Goal: Task Accomplishment & Management: Complete application form

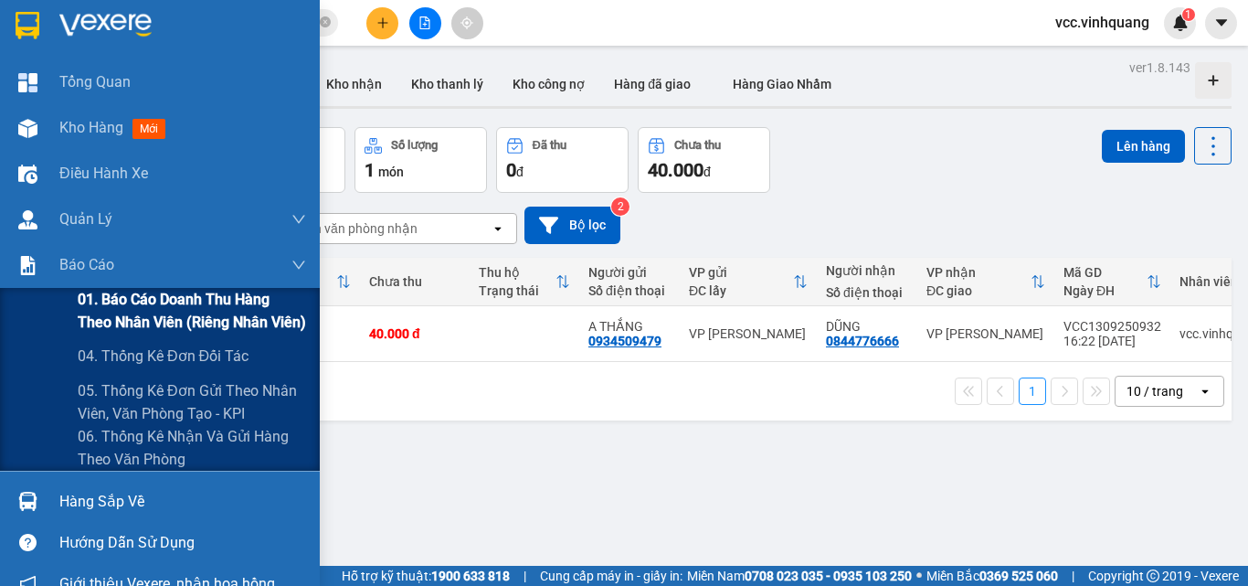
click at [186, 301] on span "01. Báo cáo doanh thu hàng theo nhân viên (riêng nhân viên)" at bounding box center [192, 311] width 228 height 46
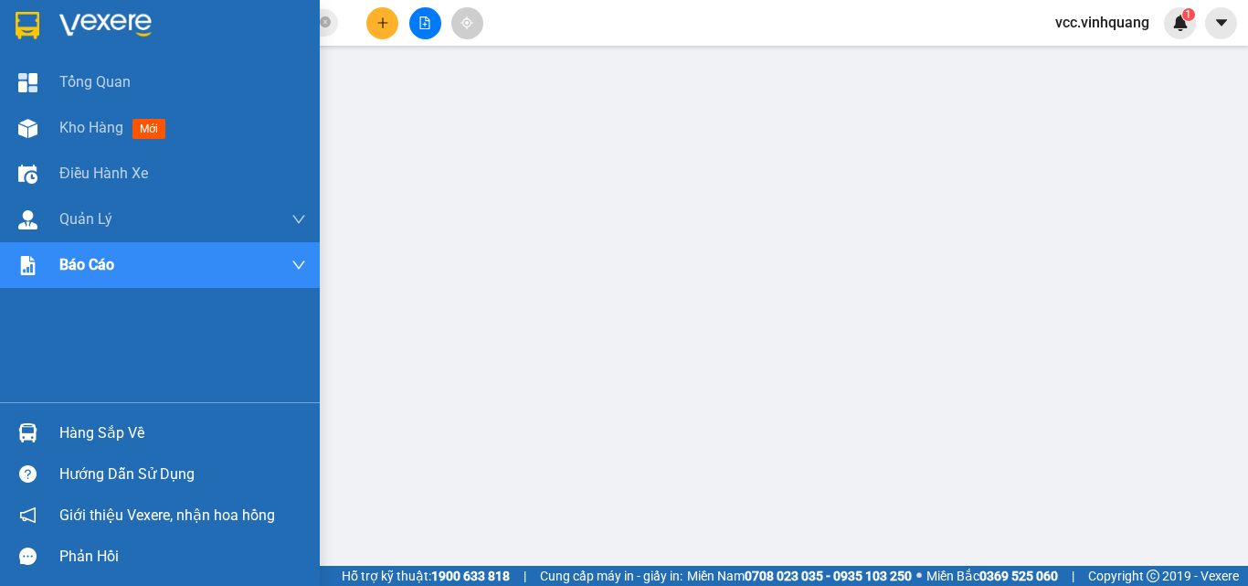
click at [107, 431] on div "Hàng sắp về" at bounding box center [182, 432] width 247 height 27
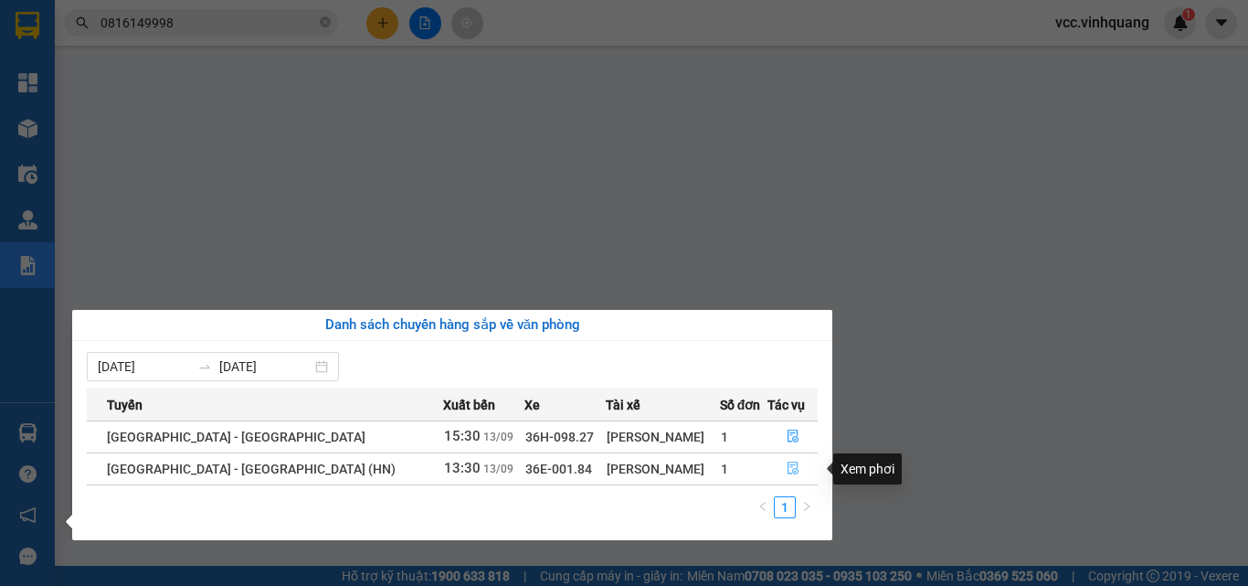
click at [787, 464] on icon "file-done" at bounding box center [793, 467] width 13 height 13
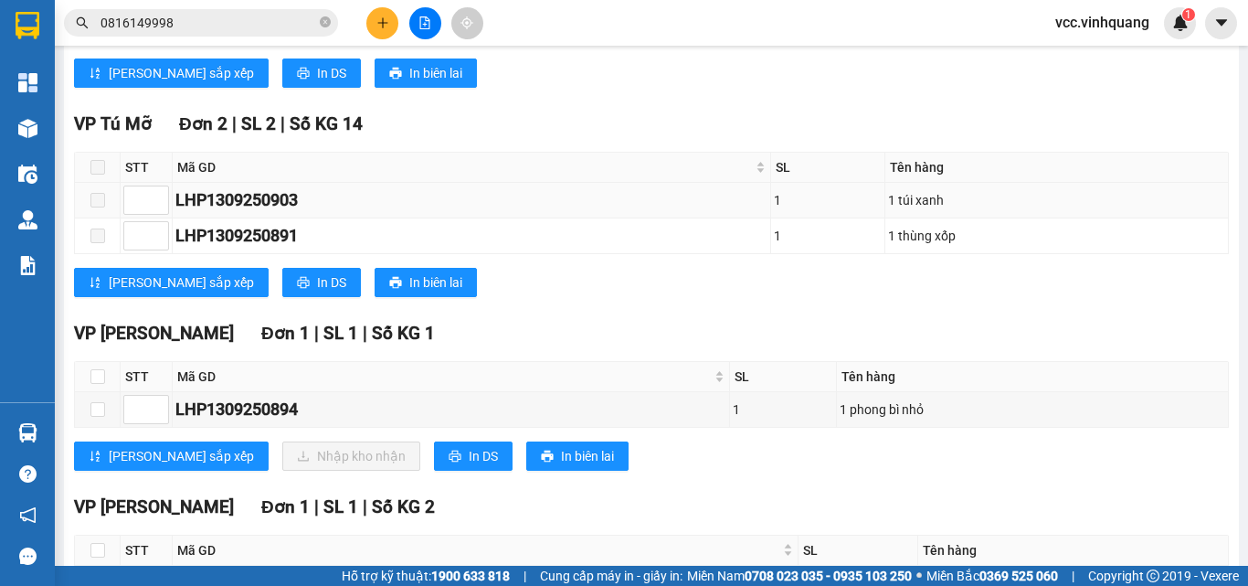
scroll to position [457, 0]
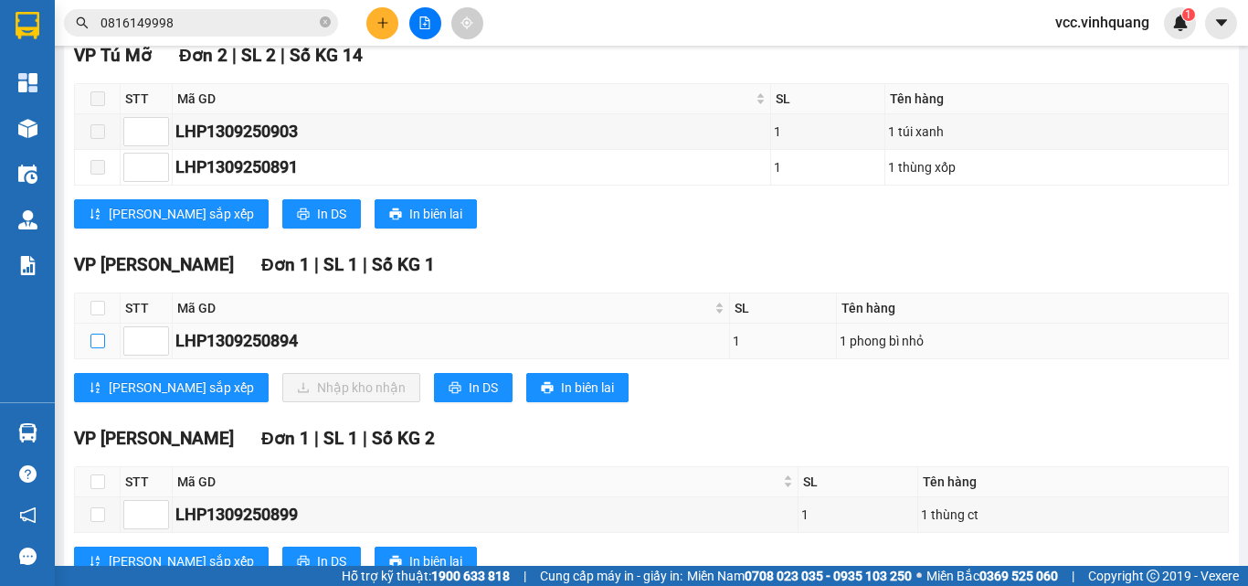
click at [96, 348] on input "checkbox" at bounding box center [97, 340] width 15 height 15
checkbox input "true"
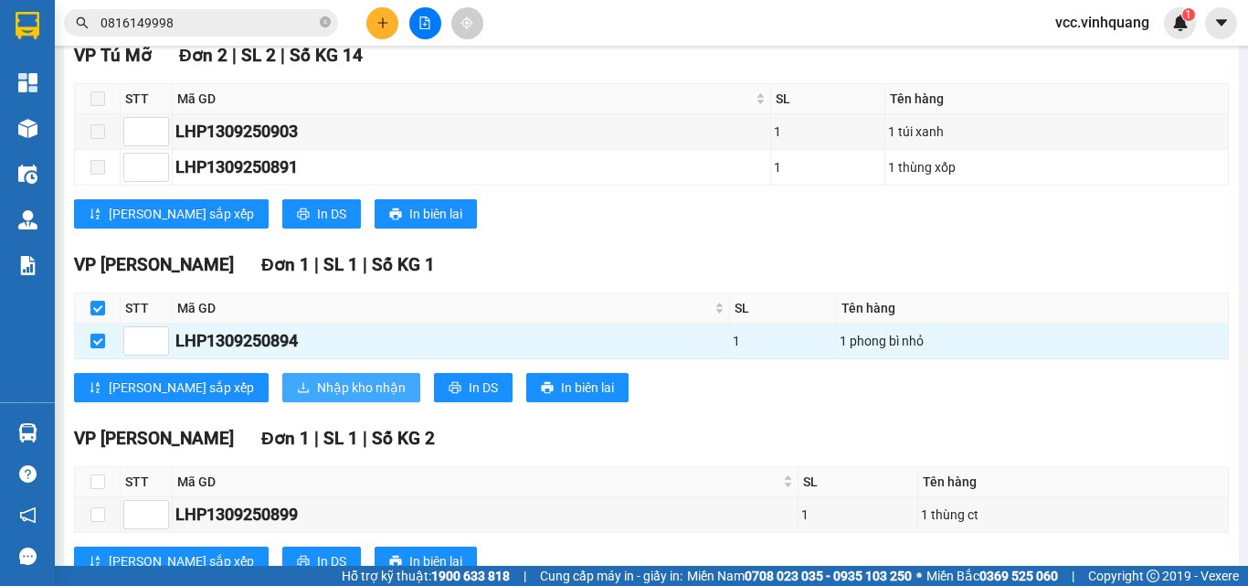
click at [317, 397] on span "Nhập kho nhận" at bounding box center [361, 387] width 89 height 20
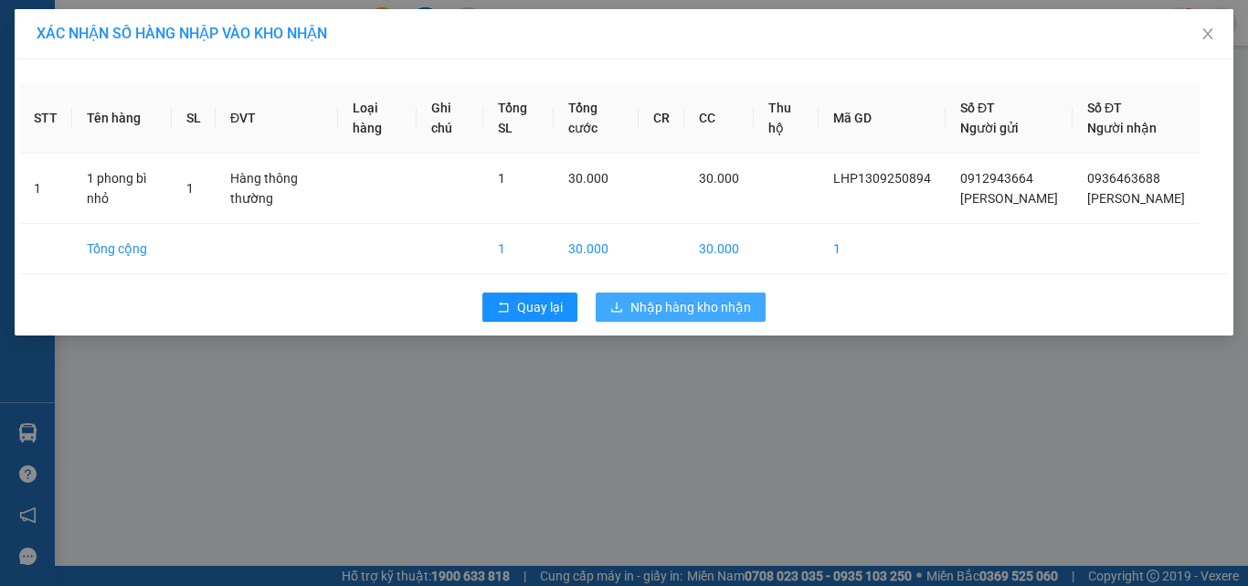
click at [657, 315] on span "Nhập hàng kho nhận" at bounding box center [690, 307] width 121 height 20
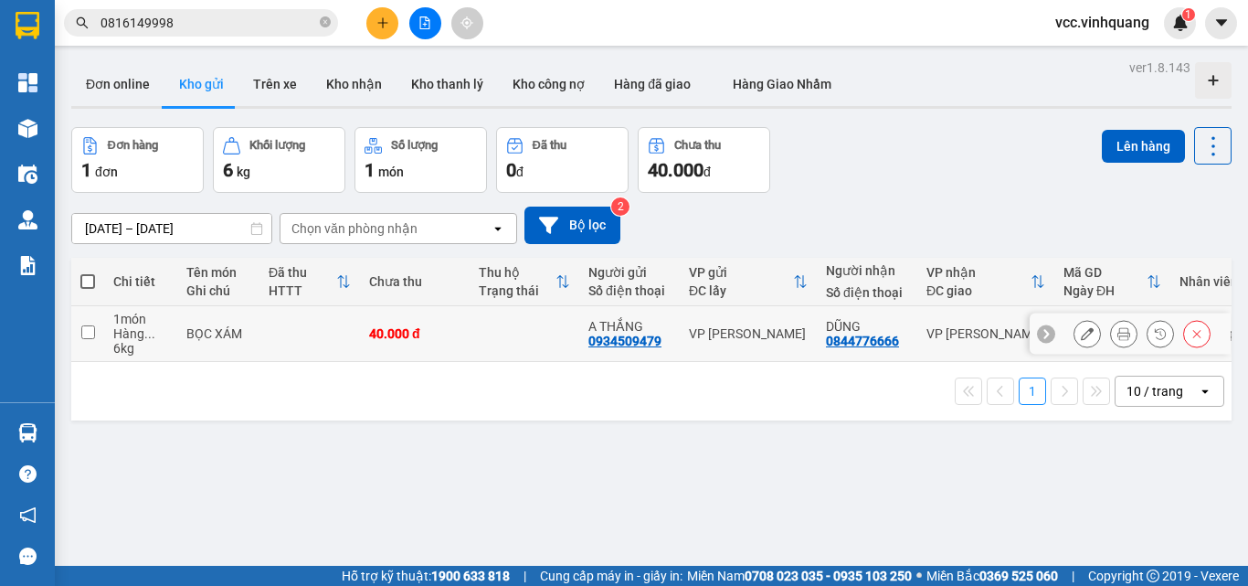
click at [87, 331] on input "checkbox" at bounding box center [88, 332] width 14 height 14
checkbox input "true"
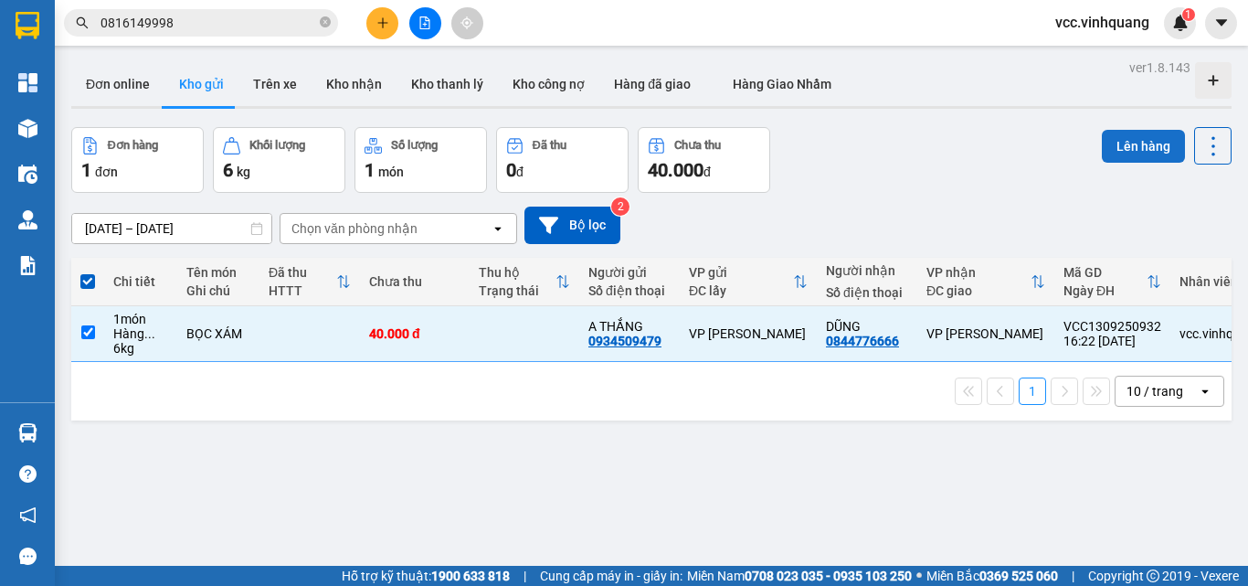
click at [1123, 149] on button "Lên hàng" at bounding box center [1143, 146] width 83 height 33
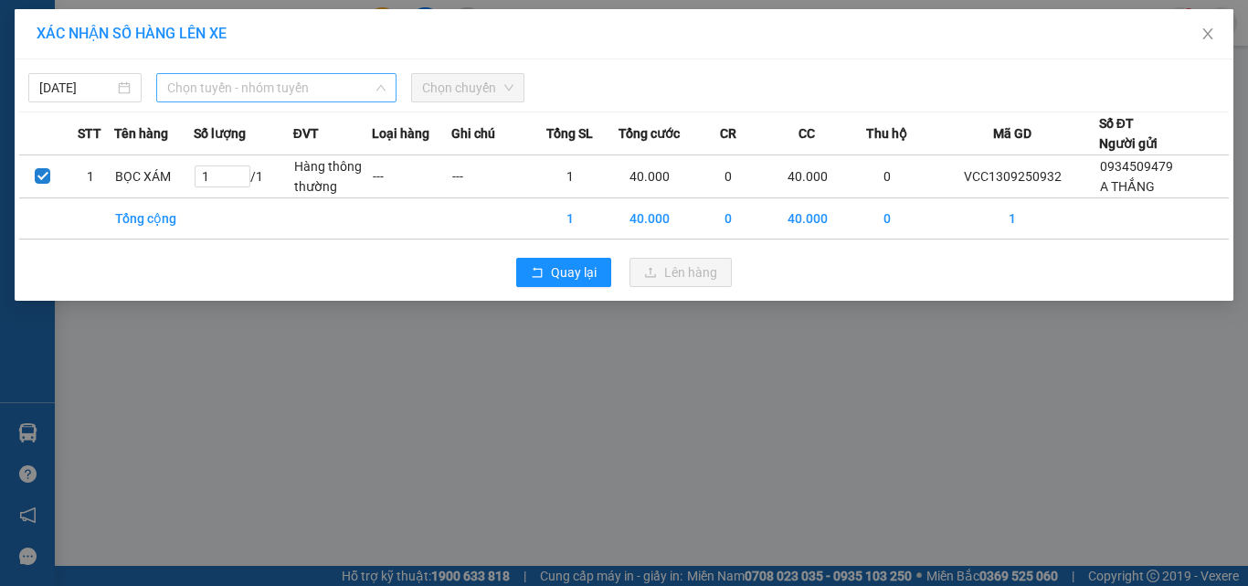
click at [260, 81] on span "Chọn tuyến - nhóm tuyến" at bounding box center [276, 87] width 218 height 27
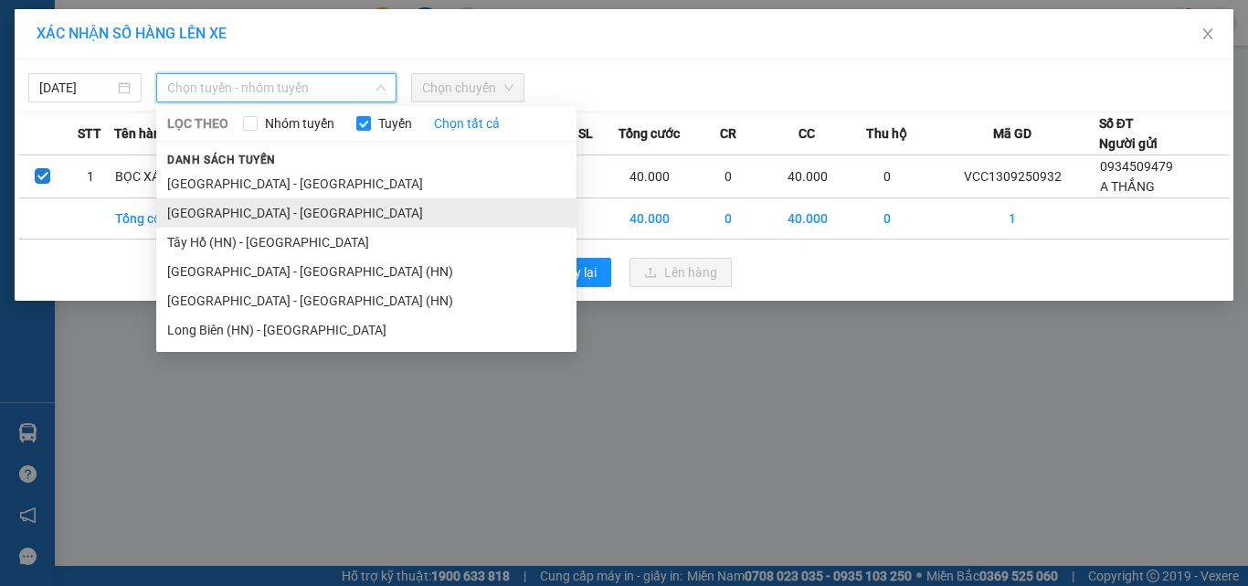
click at [266, 214] on li "[GEOGRAPHIC_DATA] - [GEOGRAPHIC_DATA]" at bounding box center [366, 212] width 420 height 29
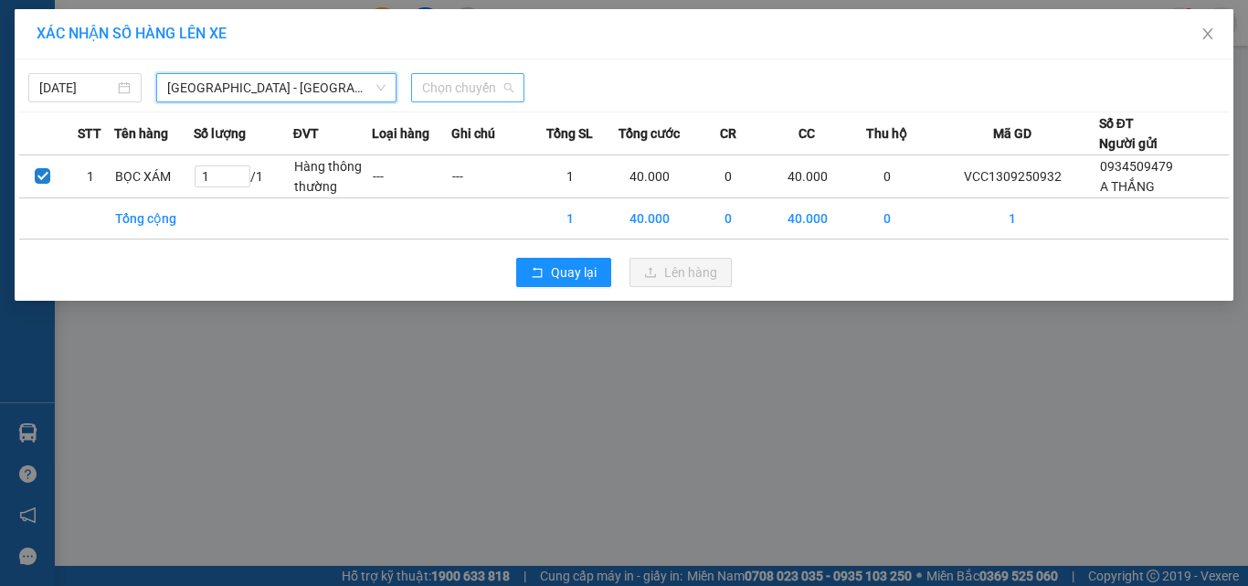
click at [491, 90] on span "Chọn chuyến" at bounding box center [467, 87] width 91 height 27
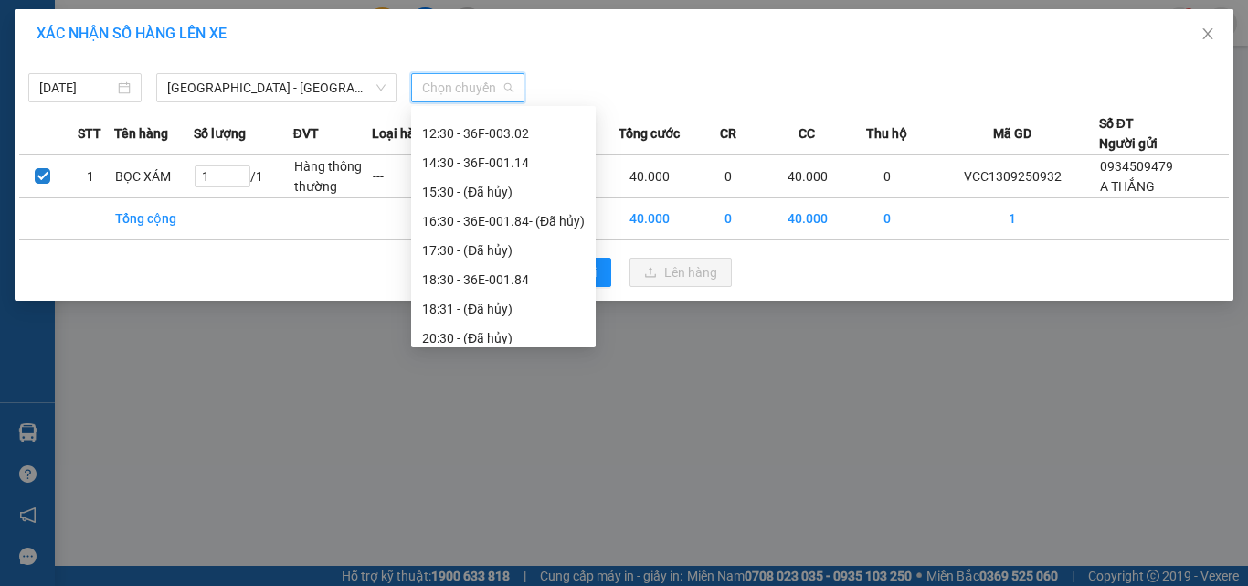
scroll to position [146, 0]
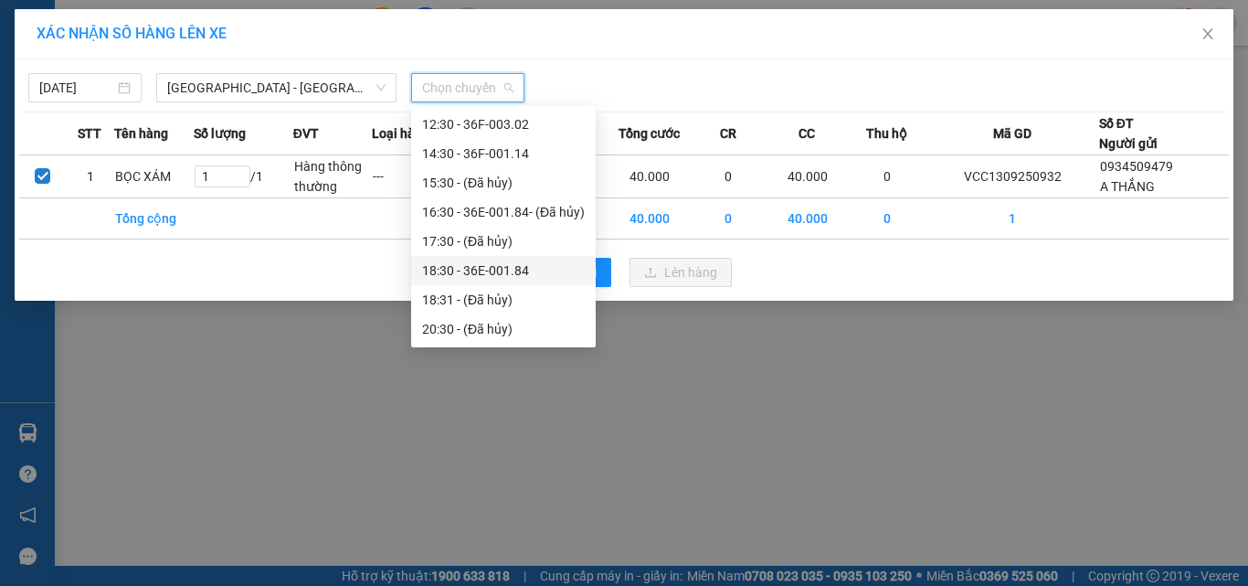
click at [543, 269] on div "18:30 - 36E-001.84" at bounding box center [503, 270] width 163 height 20
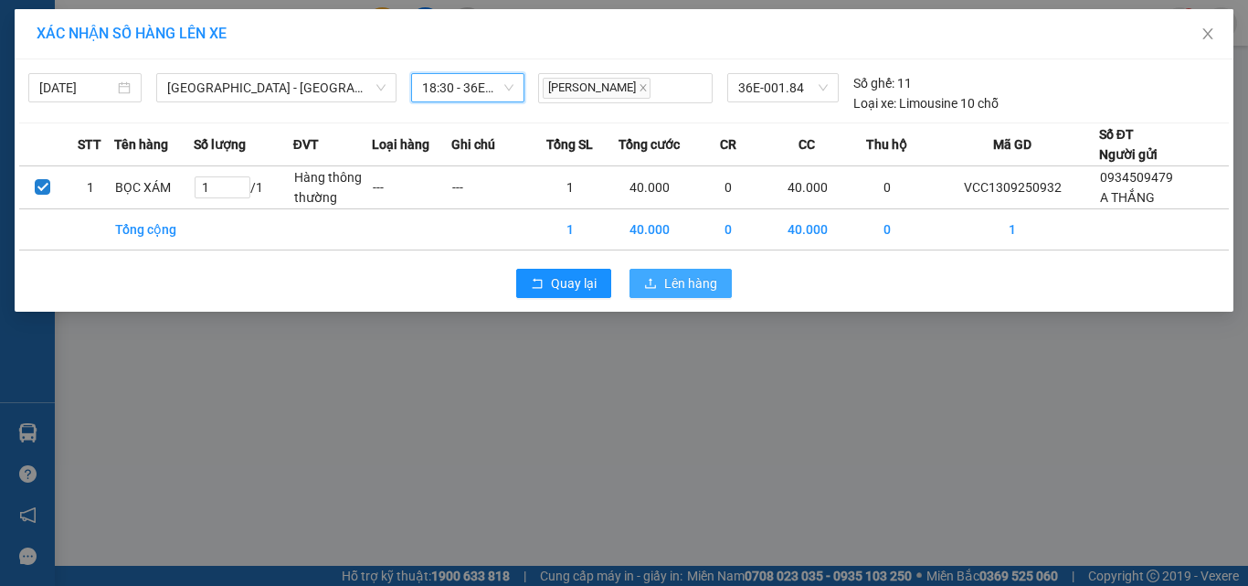
click at [682, 291] on span "Lên hàng" at bounding box center [690, 283] width 53 height 20
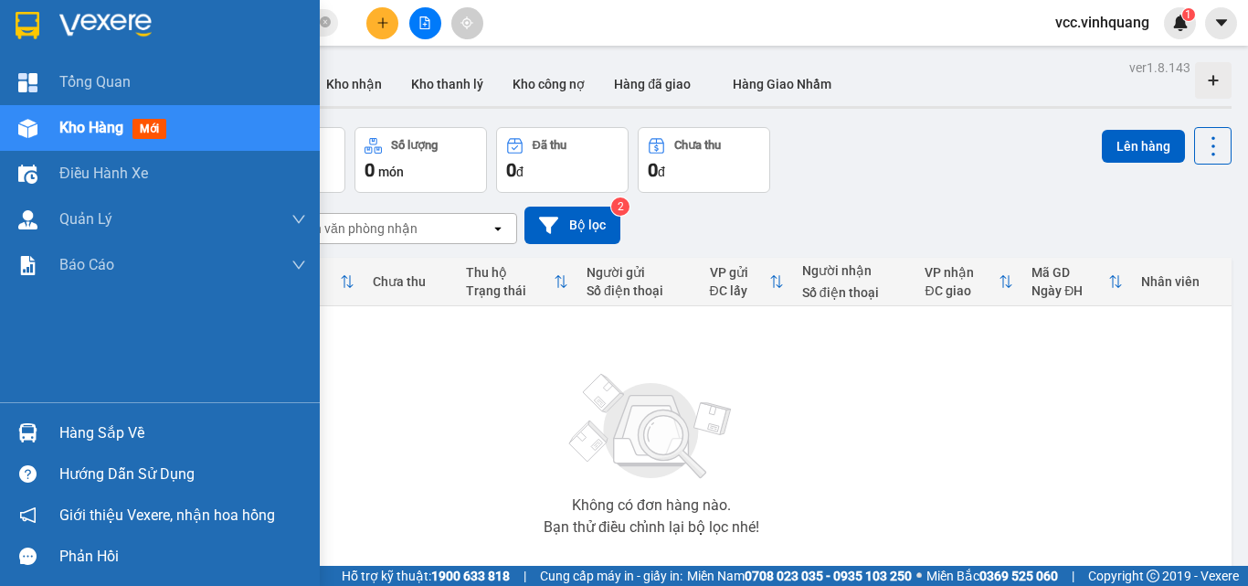
click at [111, 428] on div "Hàng sắp về" at bounding box center [182, 432] width 247 height 27
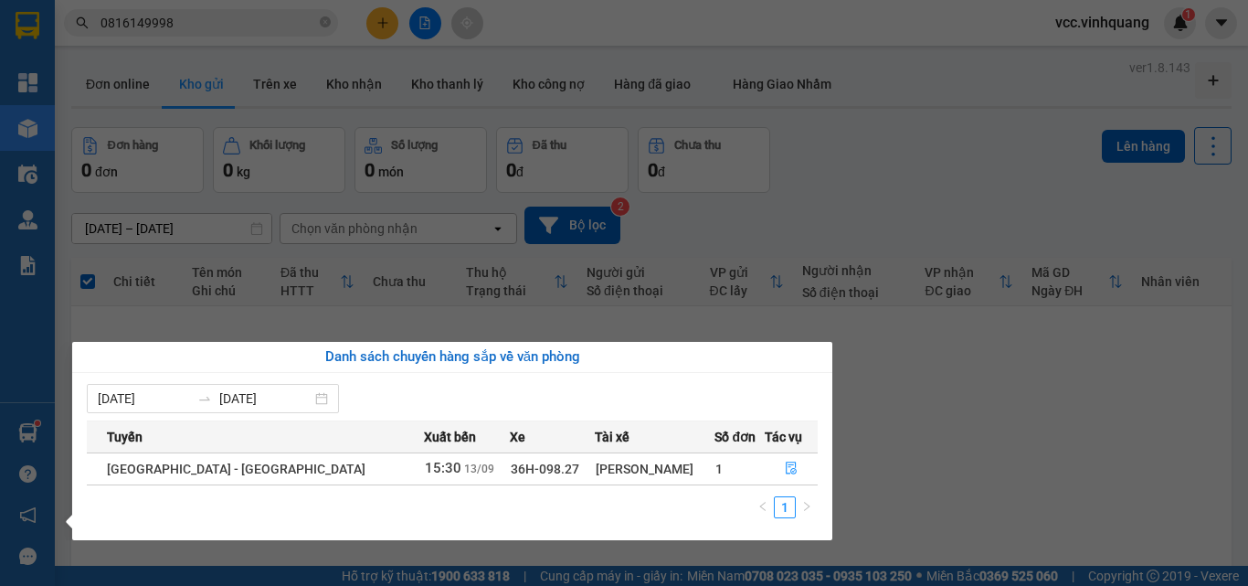
click at [278, 20] on section "Kết quả tìm kiếm ( 2 ) Bộ lọc Mã ĐH Trạng thái Món hàng Thu hộ Tổng cước Chưa c…" at bounding box center [624, 293] width 1248 height 586
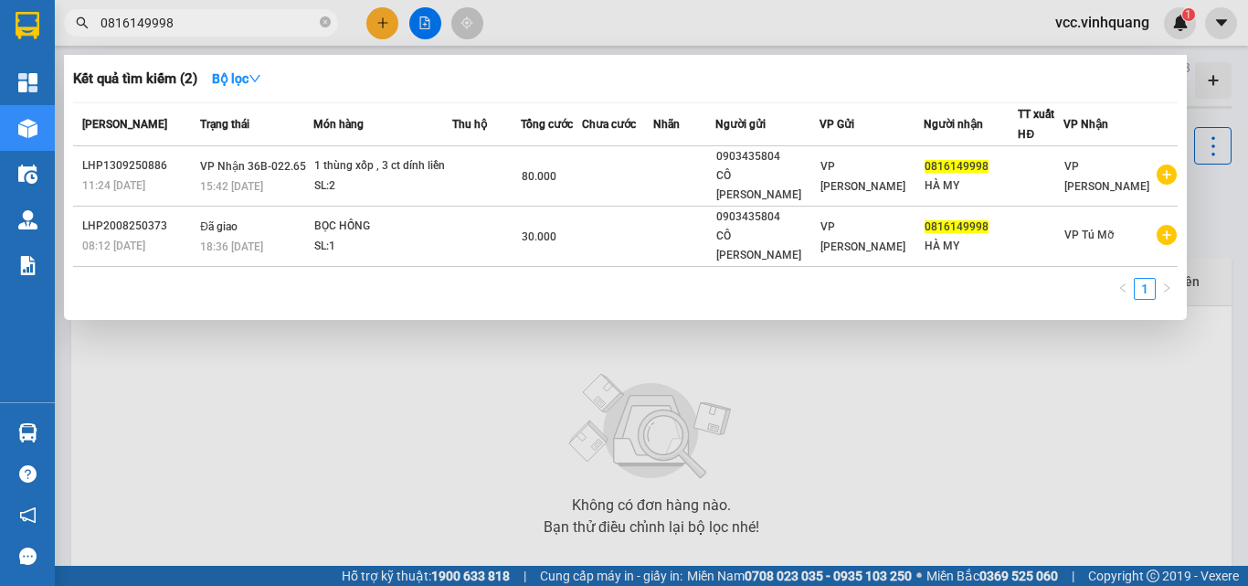
click at [259, 32] on input "0816149998" at bounding box center [208, 23] width 216 height 20
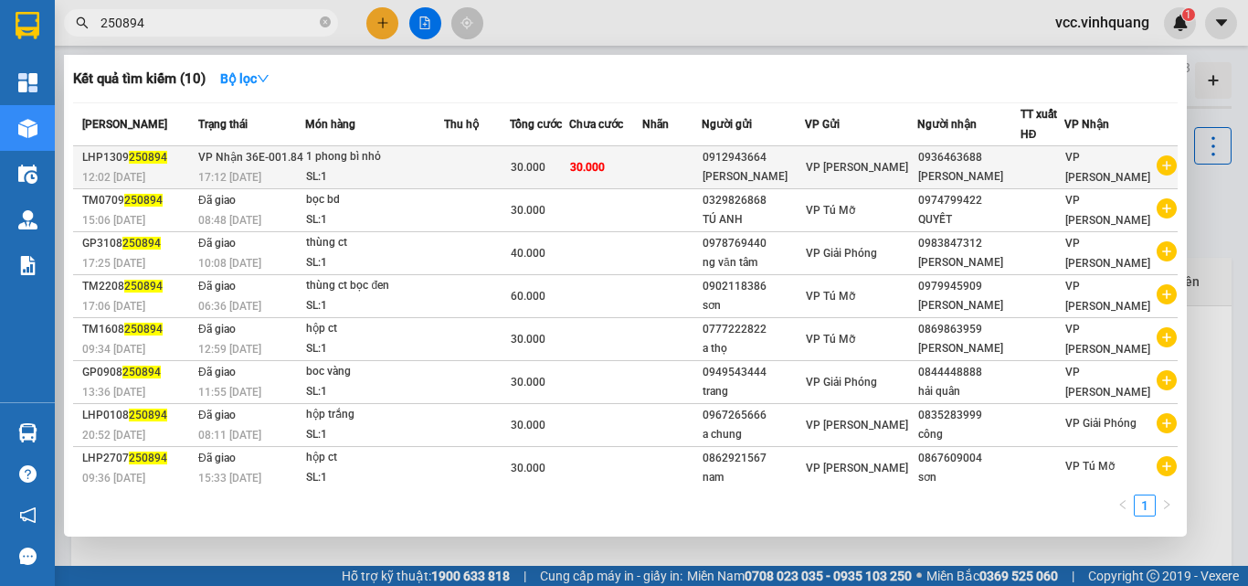
type input "250894"
click at [432, 161] on div "1 phong bì nhỏ" at bounding box center [374, 157] width 137 height 20
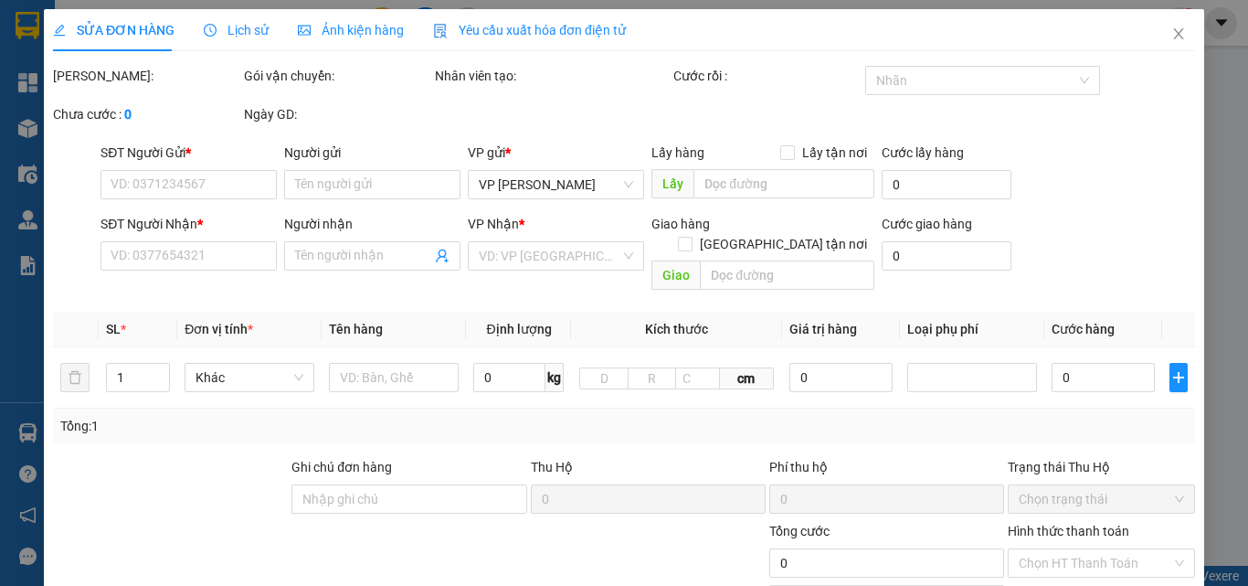
type input "0912943664"
type input "[PERSON_NAME]"
type input "0936463688"
type input "[PERSON_NAME]"
type input "30.000"
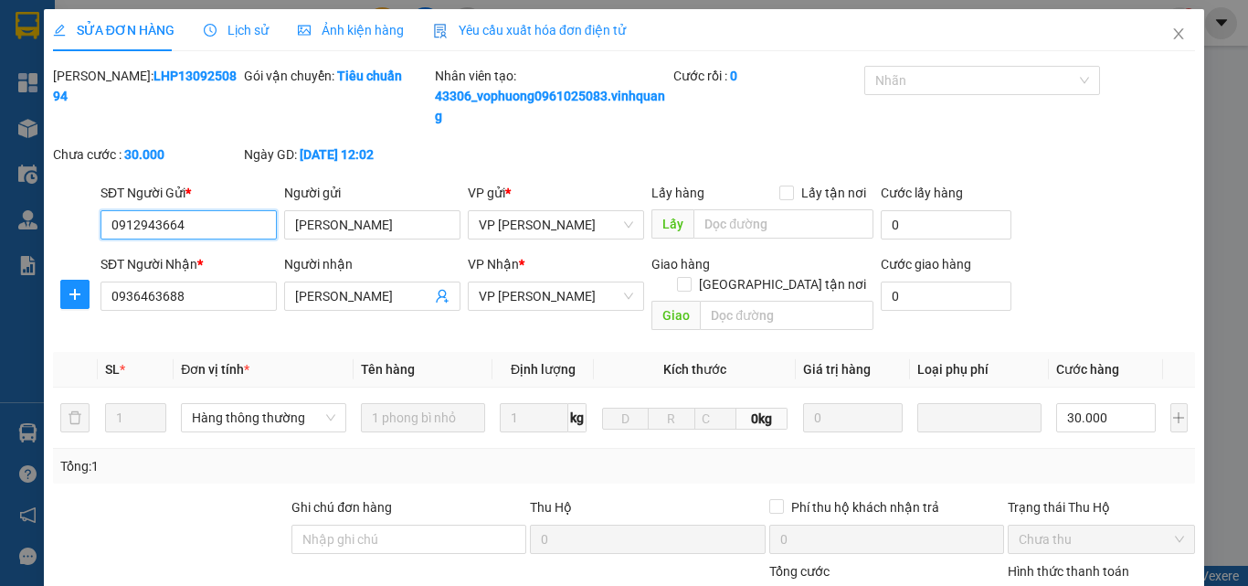
scroll to position [264, 0]
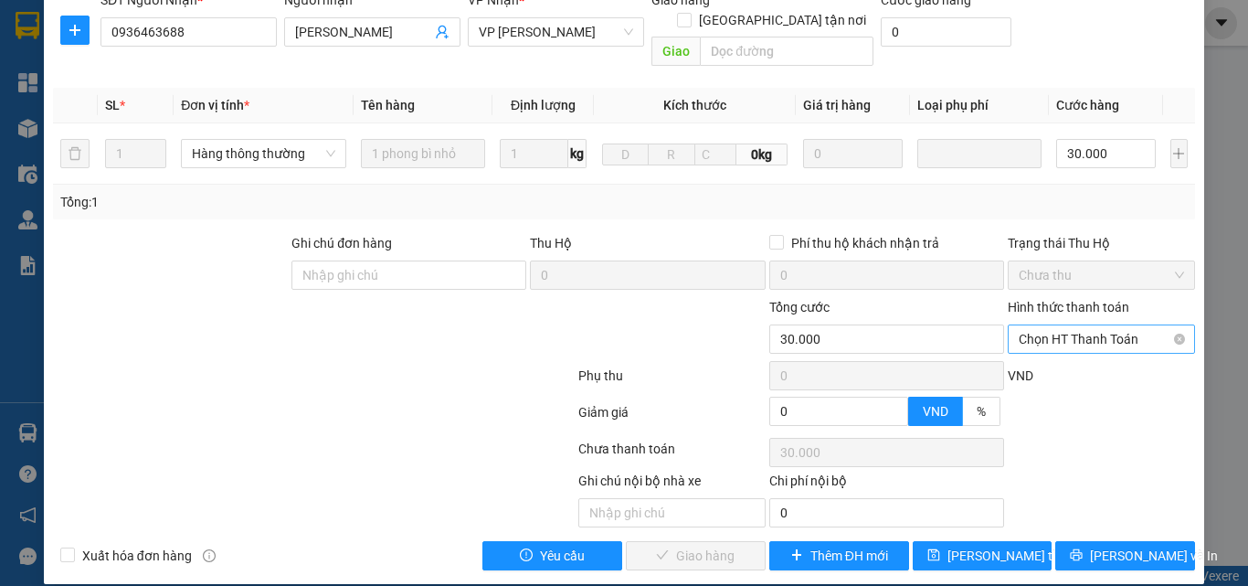
click at [1095, 325] on span "Chọn HT Thanh Toán" at bounding box center [1101, 338] width 165 height 27
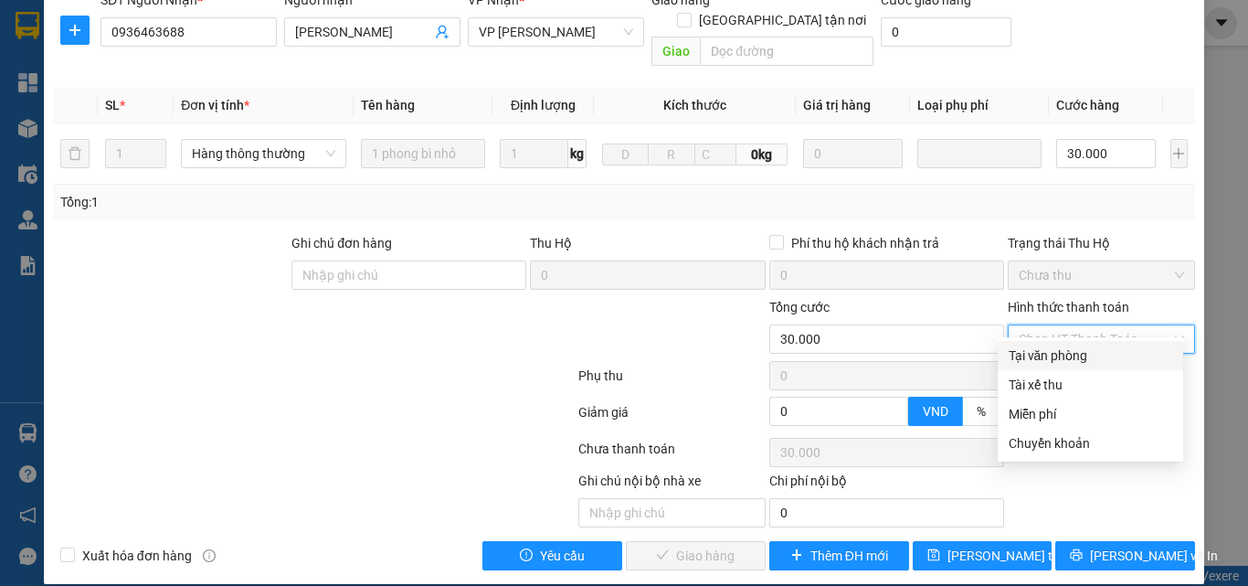
click at [1094, 361] on div "Tại văn phòng" at bounding box center [1091, 355] width 164 height 20
type input "0"
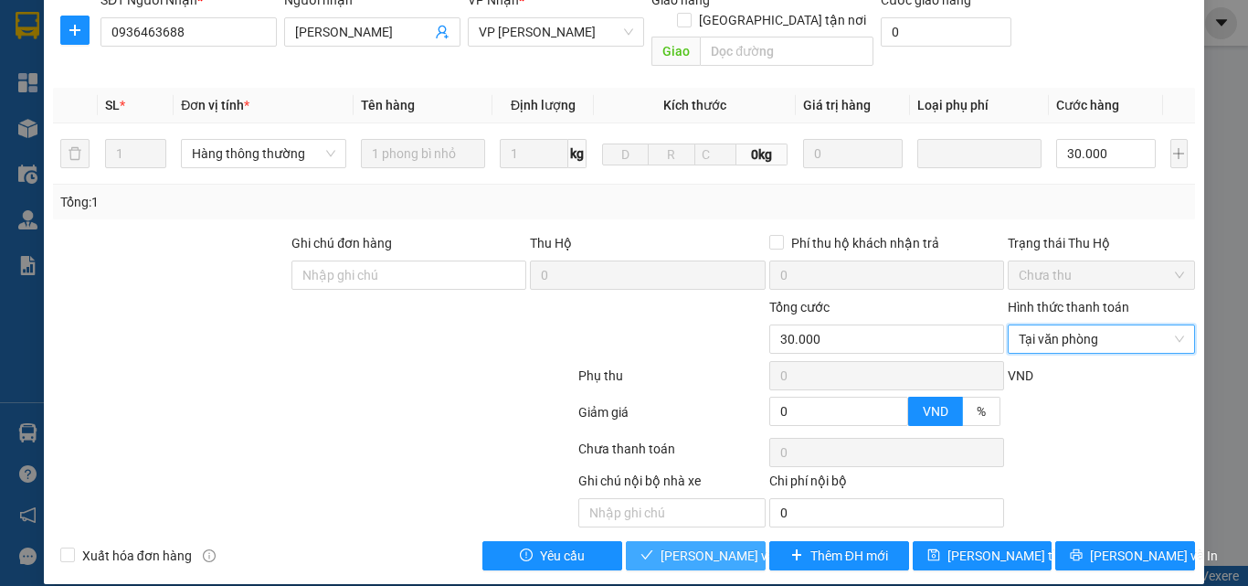
click at [689, 545] on span "[PERSON_NAME] và Giao hàng" at bounding box center [747, 555] width 175 height 20
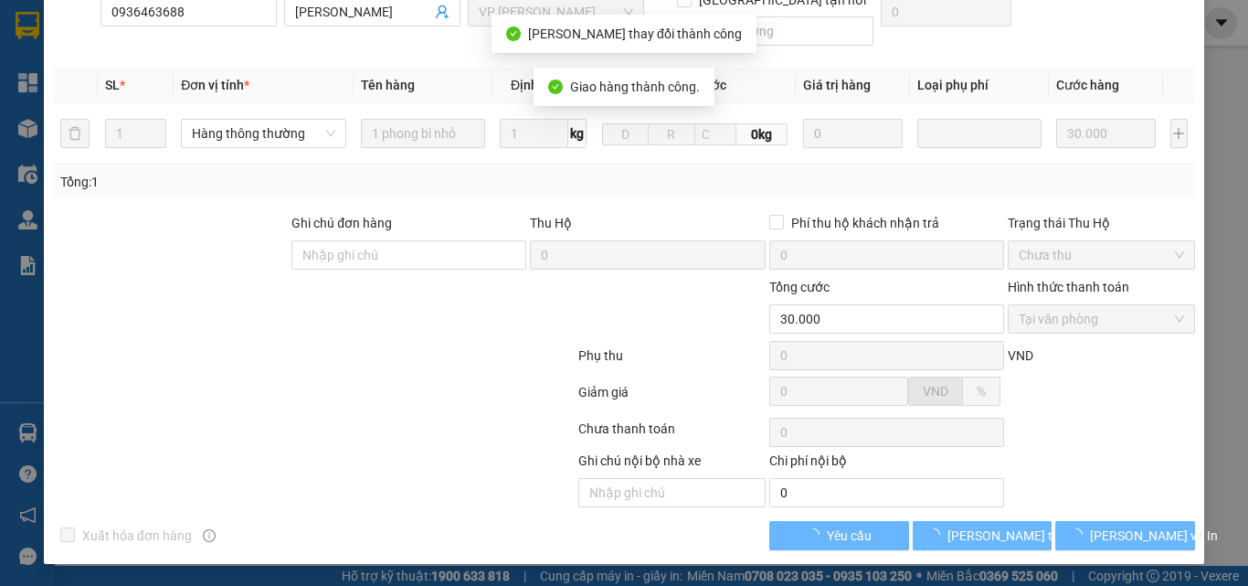
scroll to position [224, 0]
